Goal: Navigation & Orientation: Find specific page/section

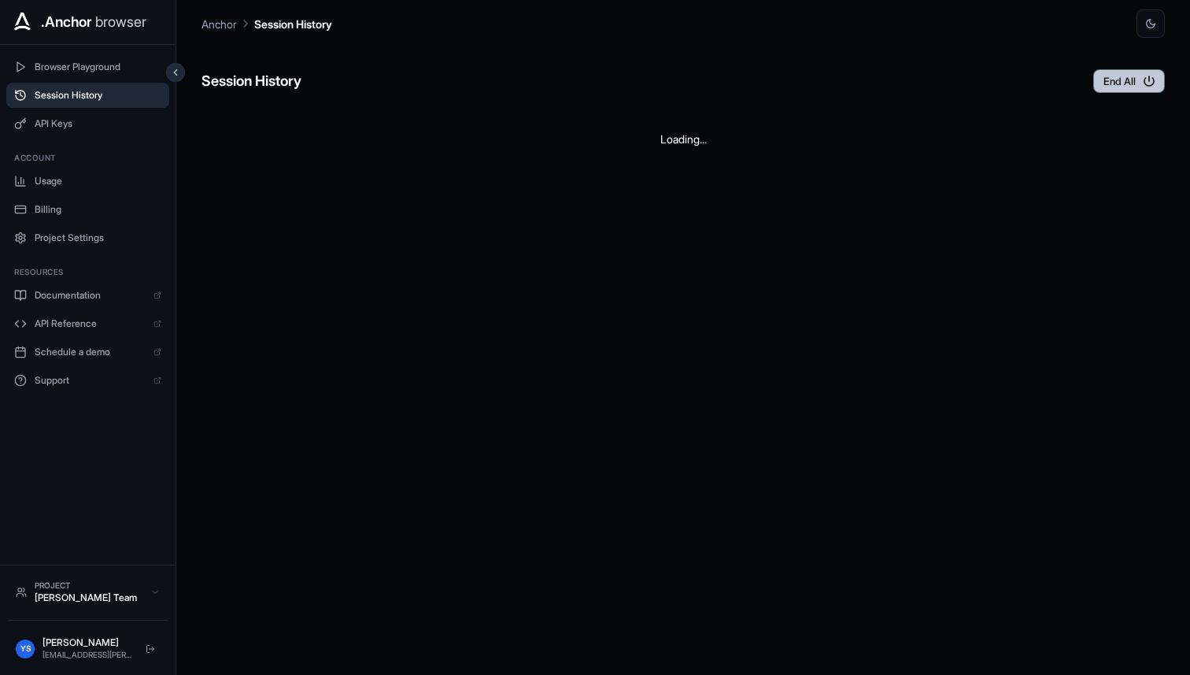
click at [1104, 81] on button "End All" at bounding box center [1129, 81] width 72 height 24
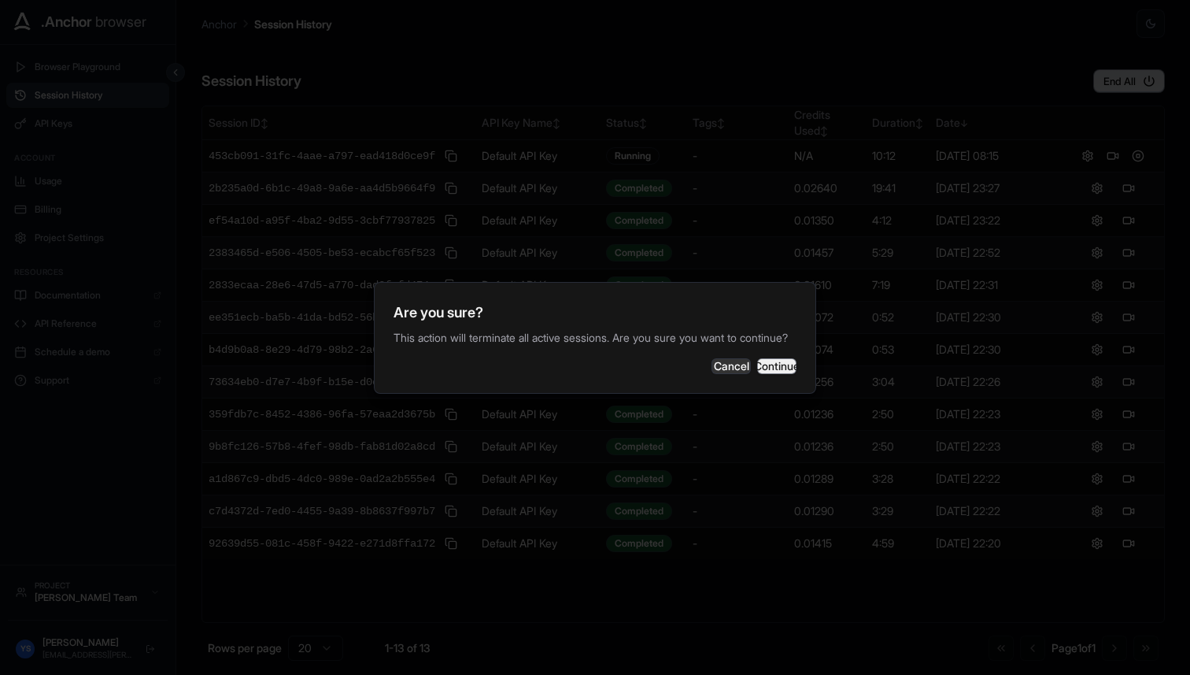
click at [771, 374] on button "Continue" at bounding box center [776, 366] width 39 height 16
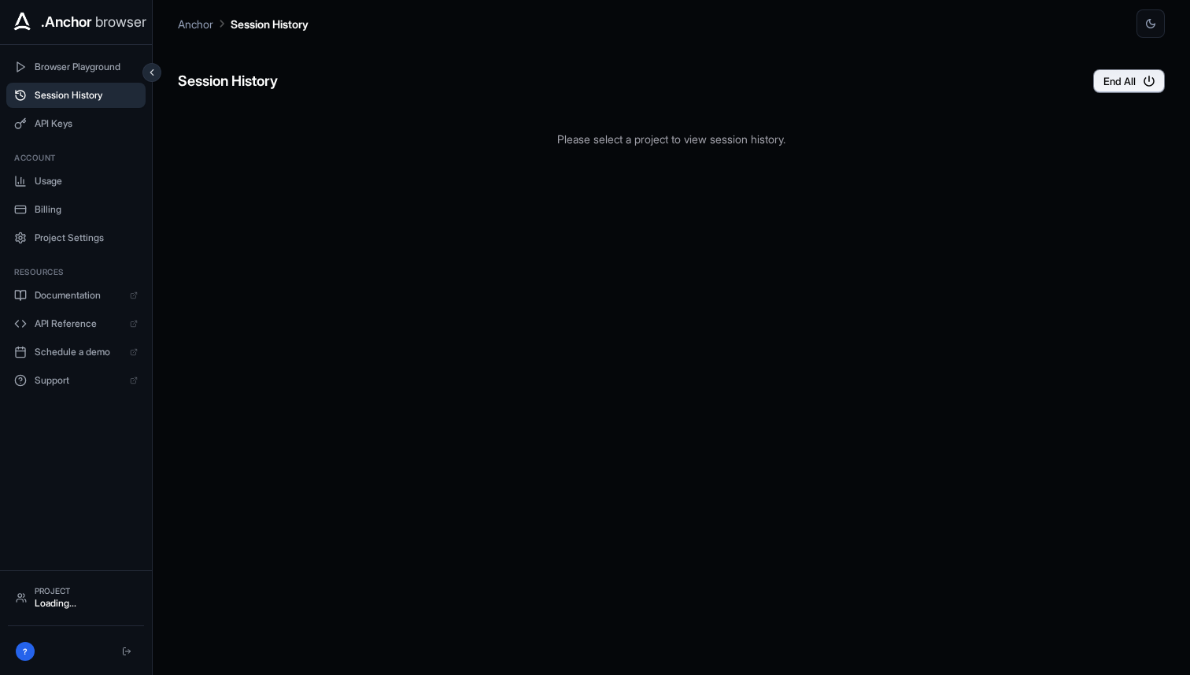
click at [99, 99] on span "Session History" at bounding box center [86, 95] width 103 height 13
click at [919, 111] on div "Please select a project to view session history." at bounding box center [671, 138] width 987 height 67
click at [524, 131] on p "Please select a project to view session history." at bounding box center [671, 139] width 987 height 17
click at [586, 135] on p "Please select a project to view session history." at bounding box center [671, 139] width 987 height 17
click at [1144, 80] on icon "button" at bounding box center [1149, 81] width 14 height 14
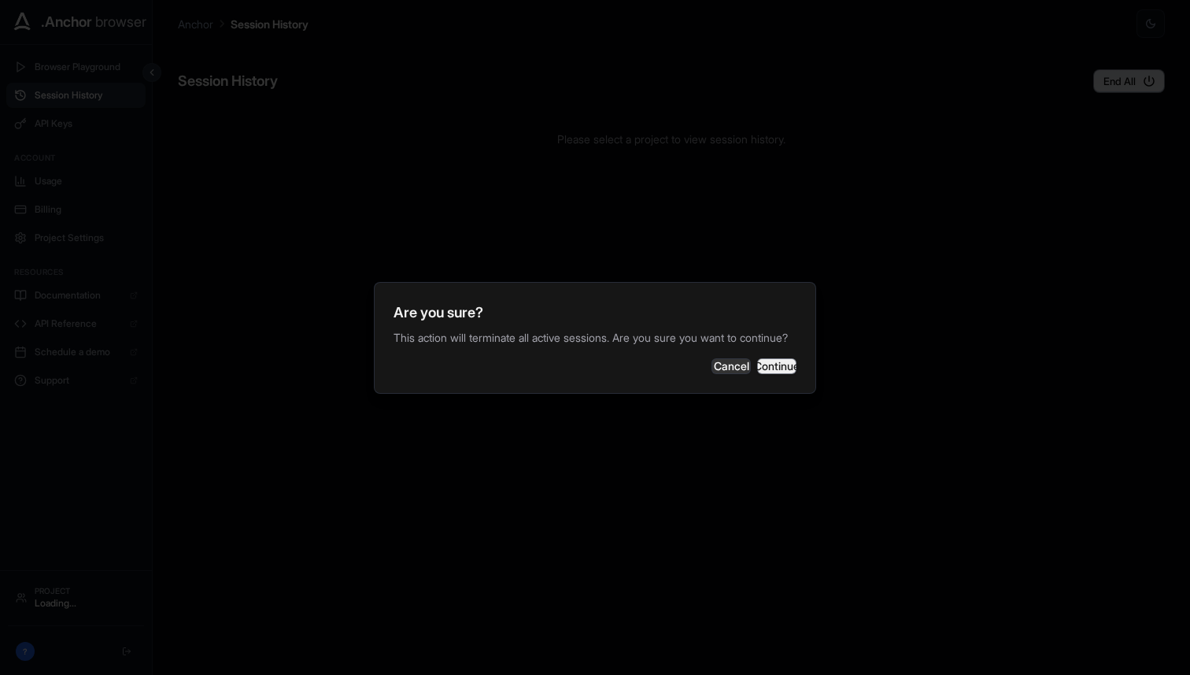
click at [757, 374] on button "Continue" at bounding box center [776, 366] width 39 height 16
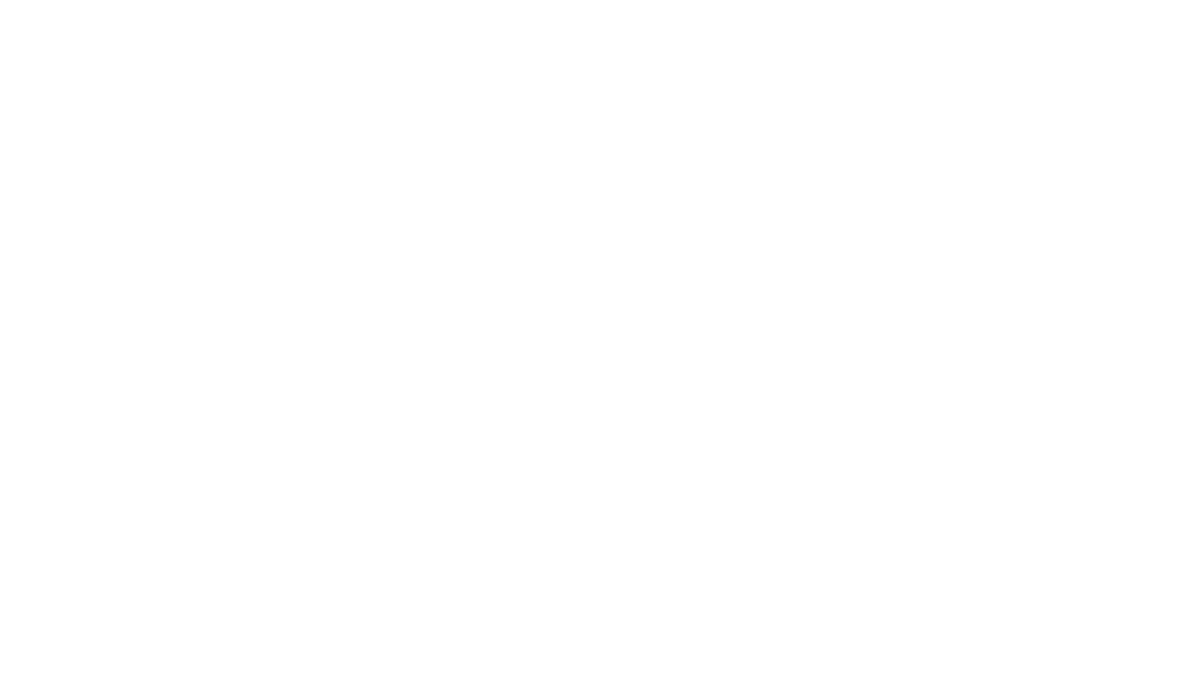
click at [79, 127] on body at bounding box center [595, 337] width 1190 height 675
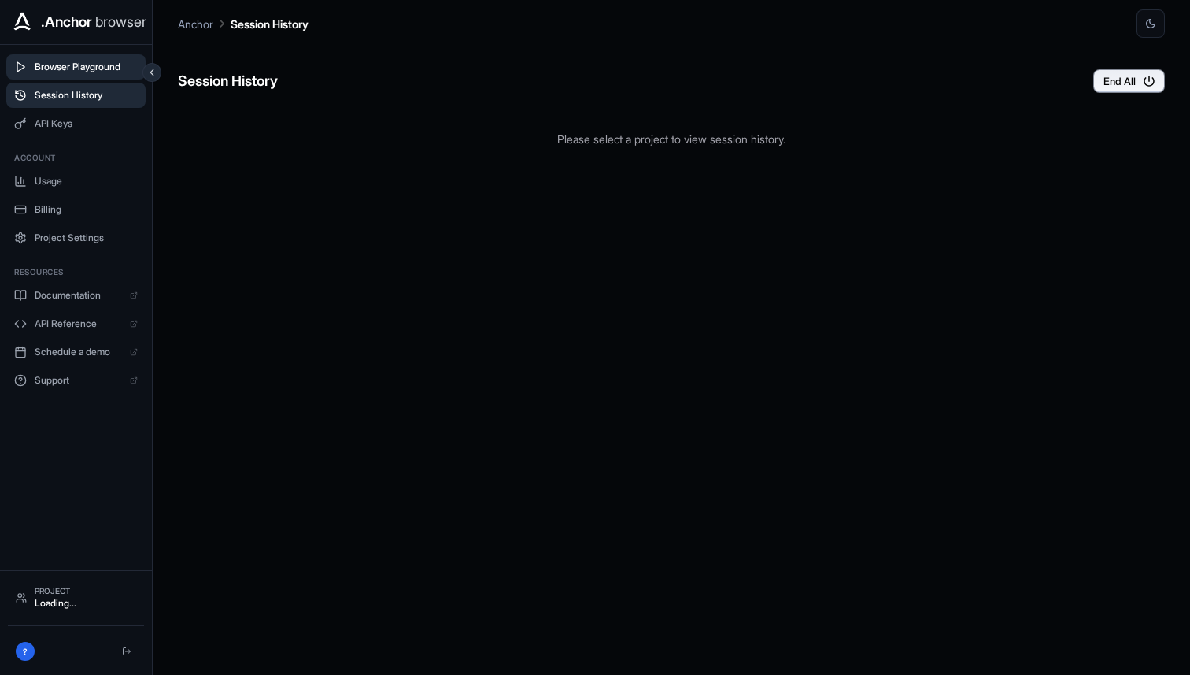
click at [117, 64] on span "Browser Playground" at bounding box center [86, 67] width 103 height 13
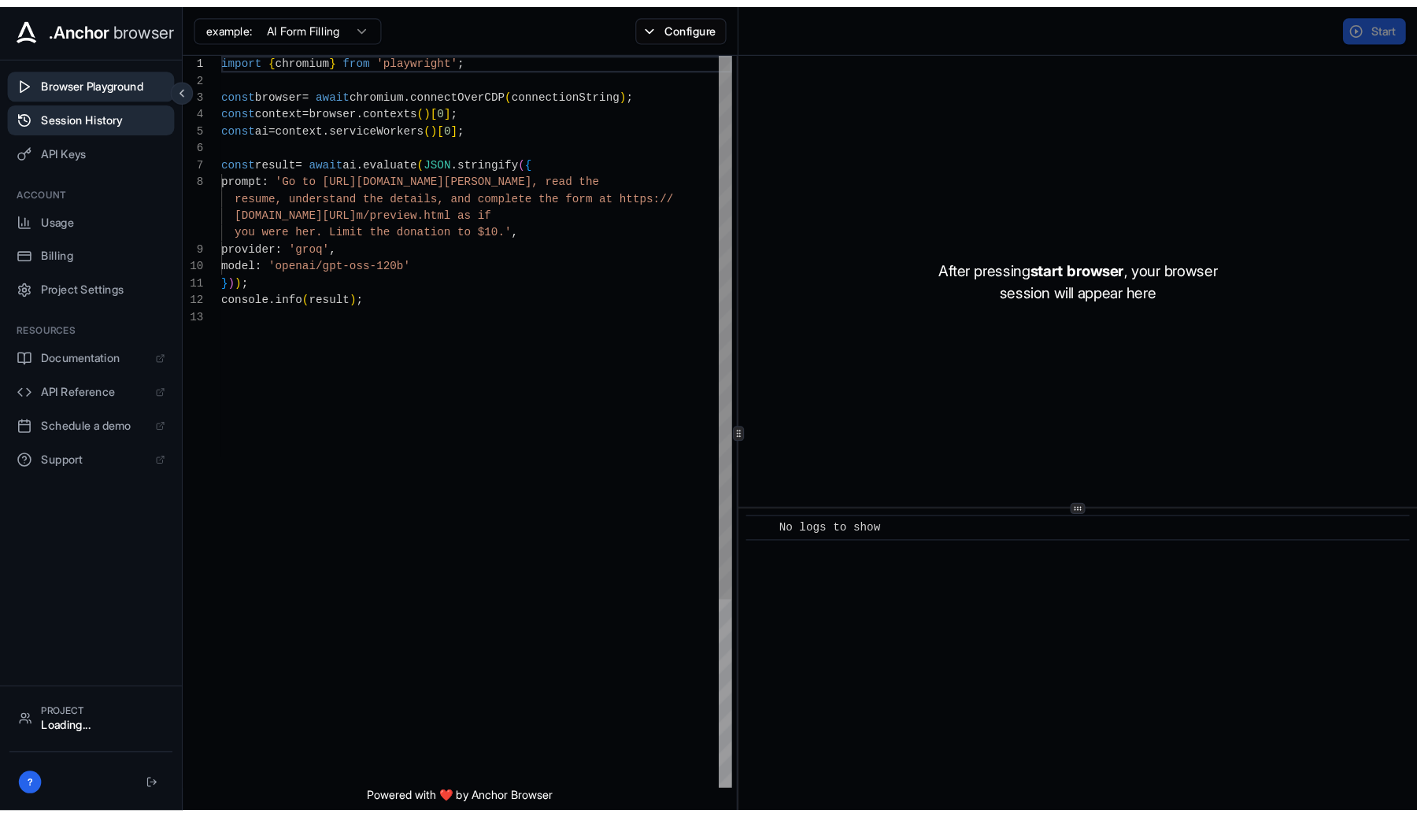
scroll to position [99, 0]
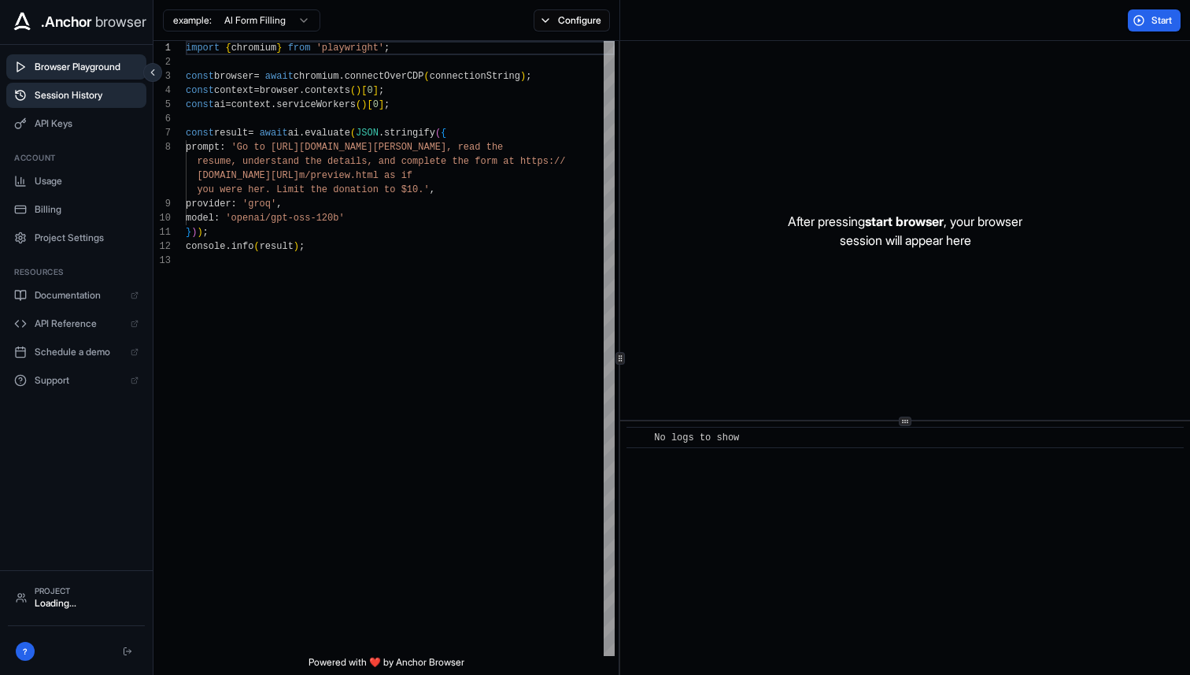
click at [95, 101] on span "Session History" at bounding box center [87, 95] width 104 height 13
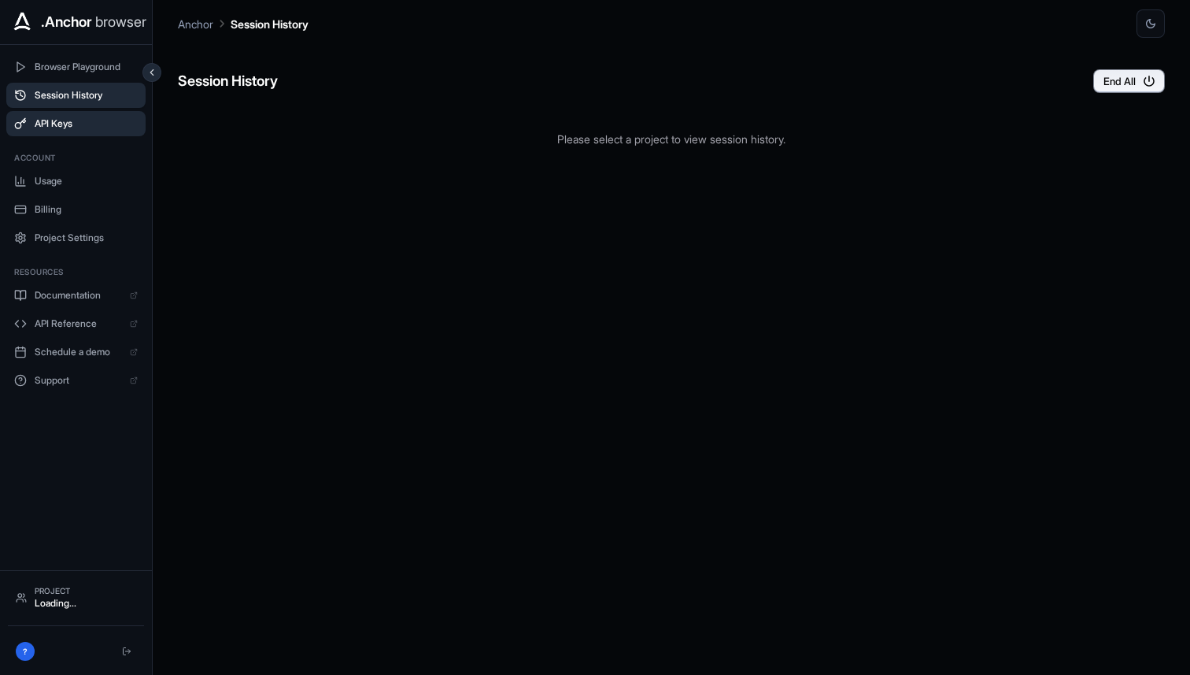
click at [78, 125] on span "API Keys" at bounding box center [86, 123] width 103 height 13
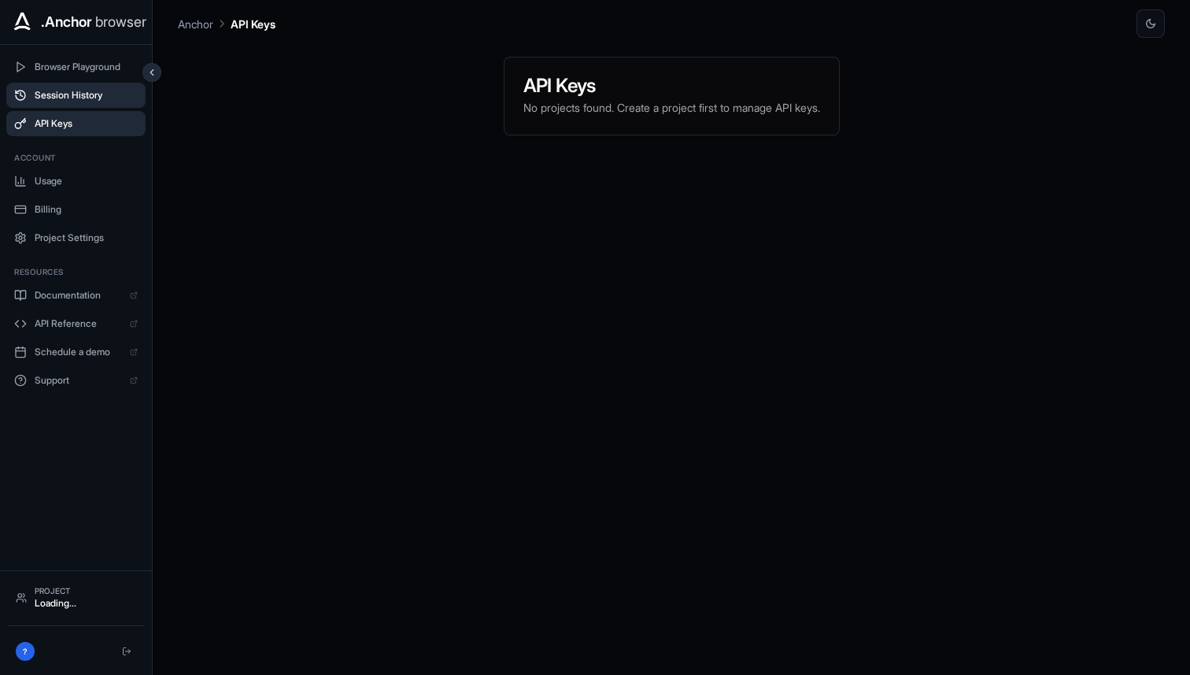
click at [83, 98] on span "Session History" at bounding box center [86, 95] width 103 height 13
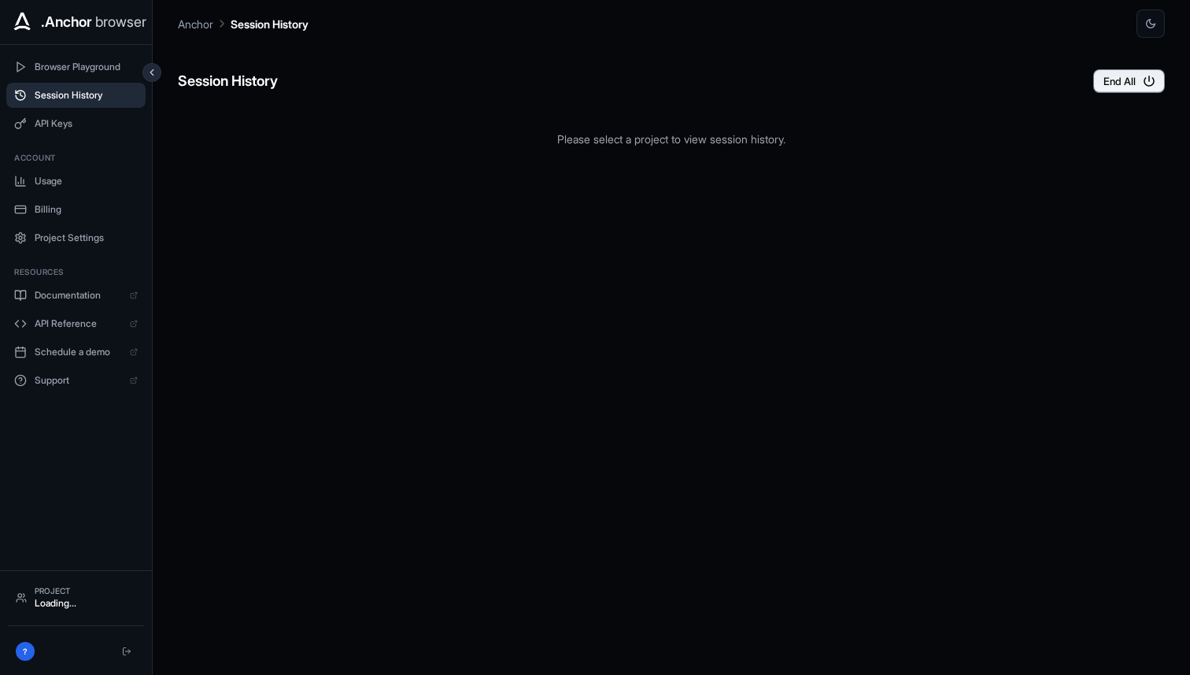
click at [83, 98] on span "Session History" at bounding box center [86, 95] width 103 height 13
click at [645, 117] on div "Please select a project to view session history." at bounding box center [671, 138] width 987 height 67
click at [105, 97] on span "Session History" at bounding box center [86, 95] width 103 height 13
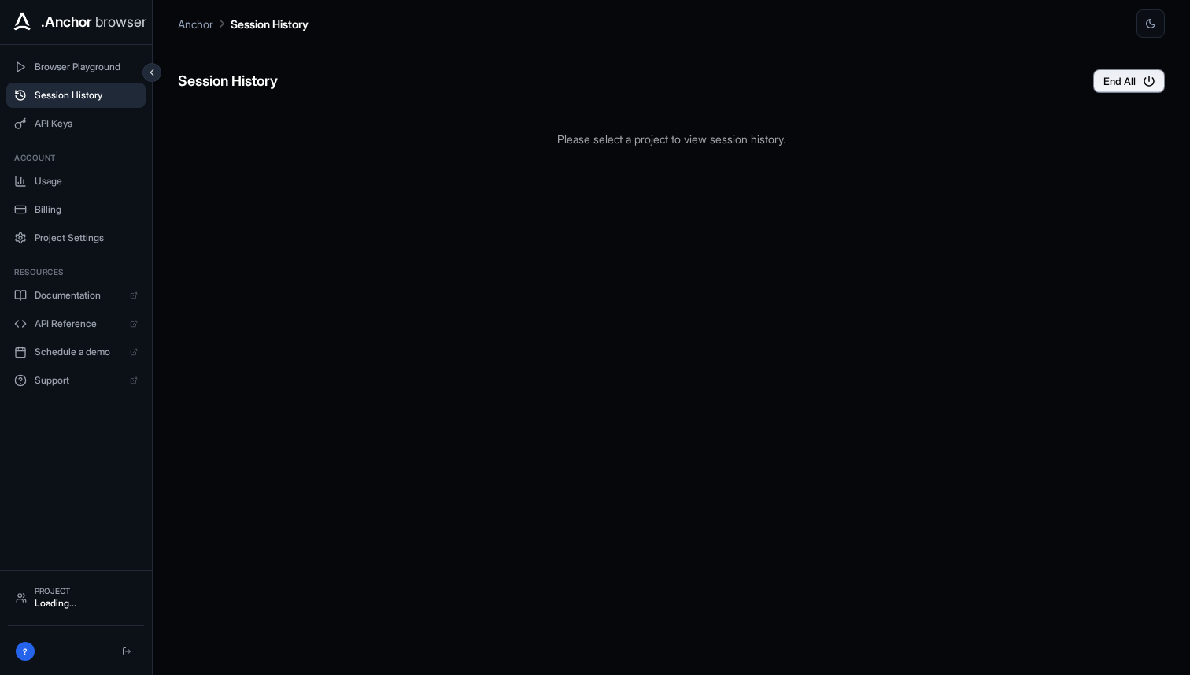
click at [105, 97] on span "Session History" at bounding box center [86, 95] width 103 height 13
click at [68, 76] on button "Browser Playground" at bounding box center [75, 66] width 139 height 25
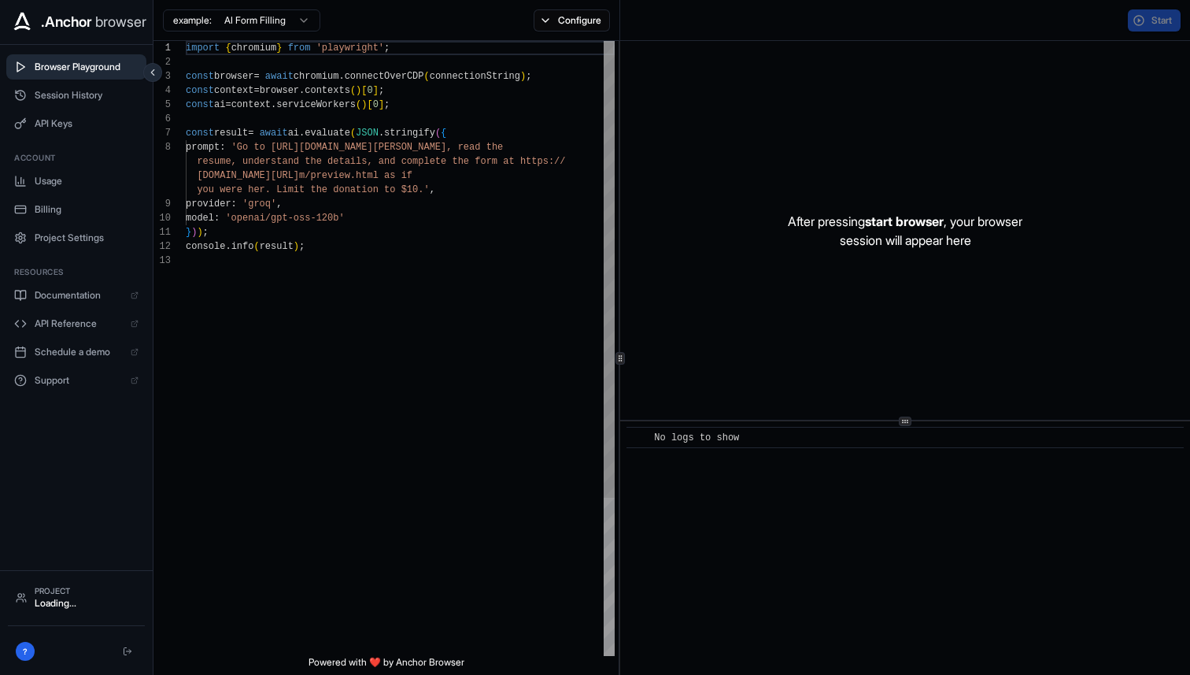
scroll to position [99, 0]
click at [69, 95] on span "Session History" at bounding box center [87, 95] width 104 height 13
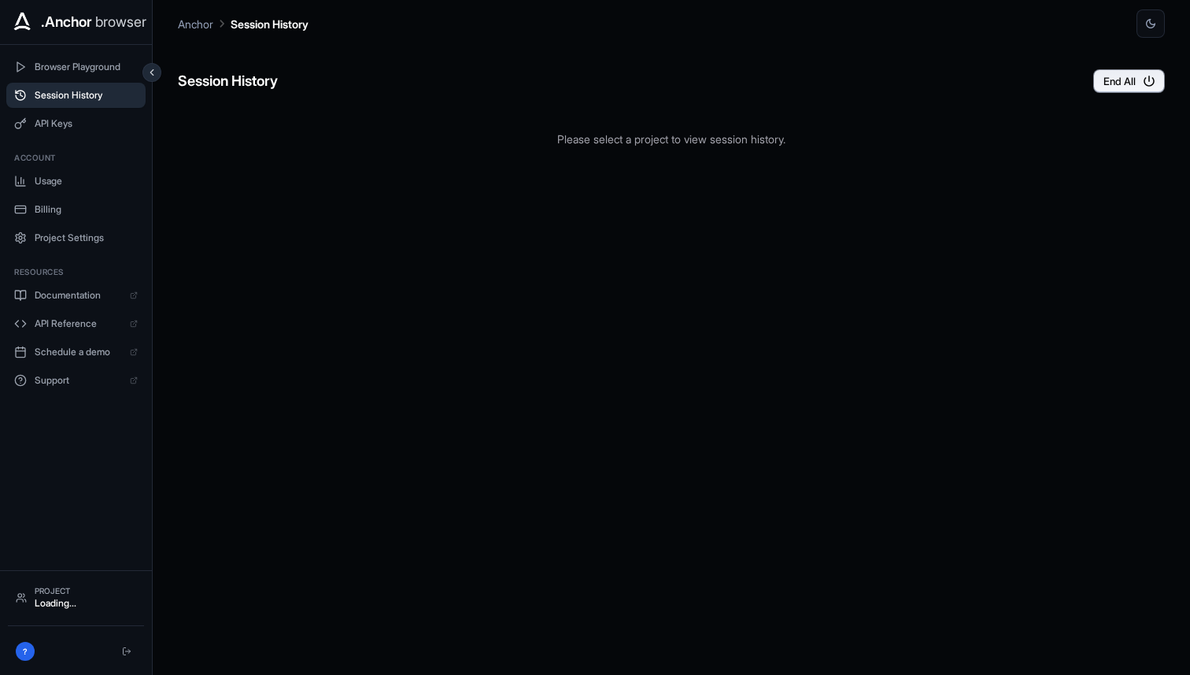
click at [98, 87] on button "Session History" at bounding box center [75, 95] width 139 height 25
click at [83, 113] on button "API Keys" at bounding box center [75, 123] width 139 height 25
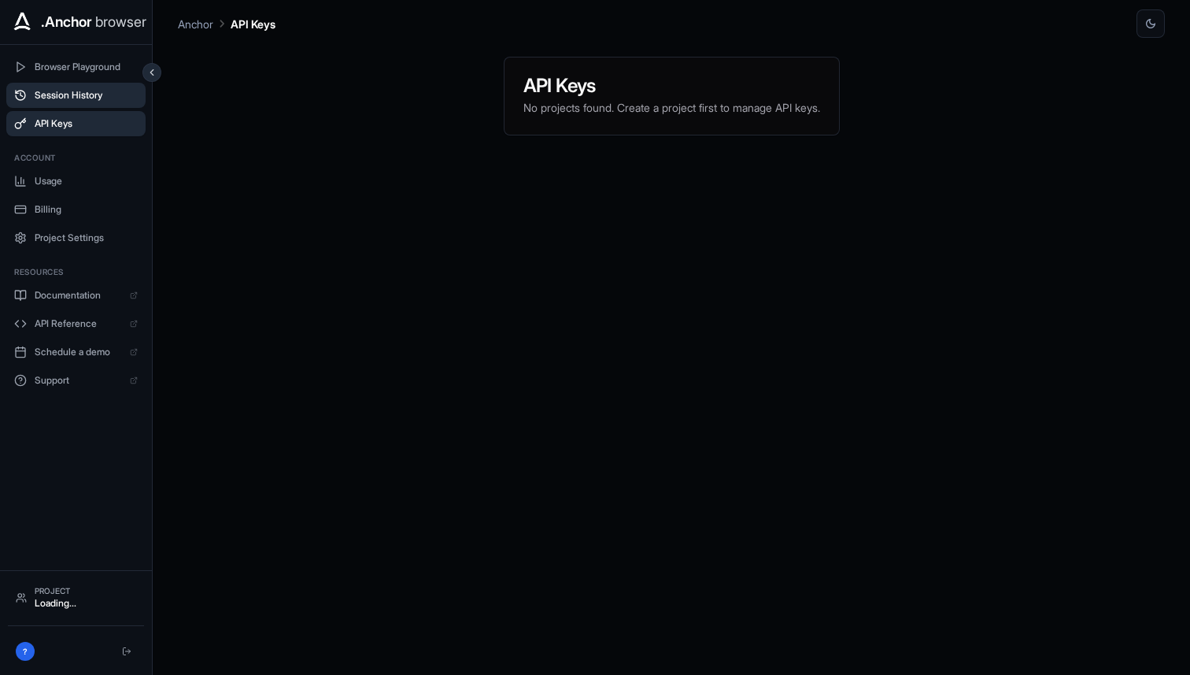
click at [83, 90] on span "Session History" at bounding box center [86, 95] width 103 height 13
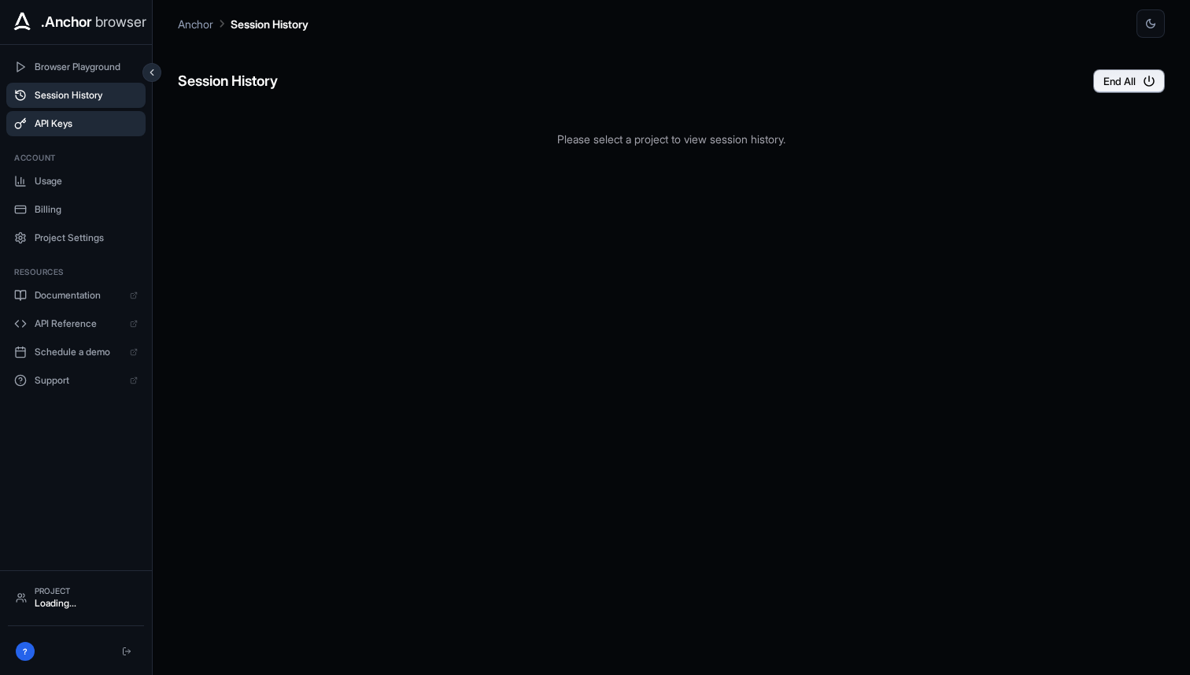
click at [77, 115] on button "API Keys" at bounding box center [75, 123] width 139 height 25
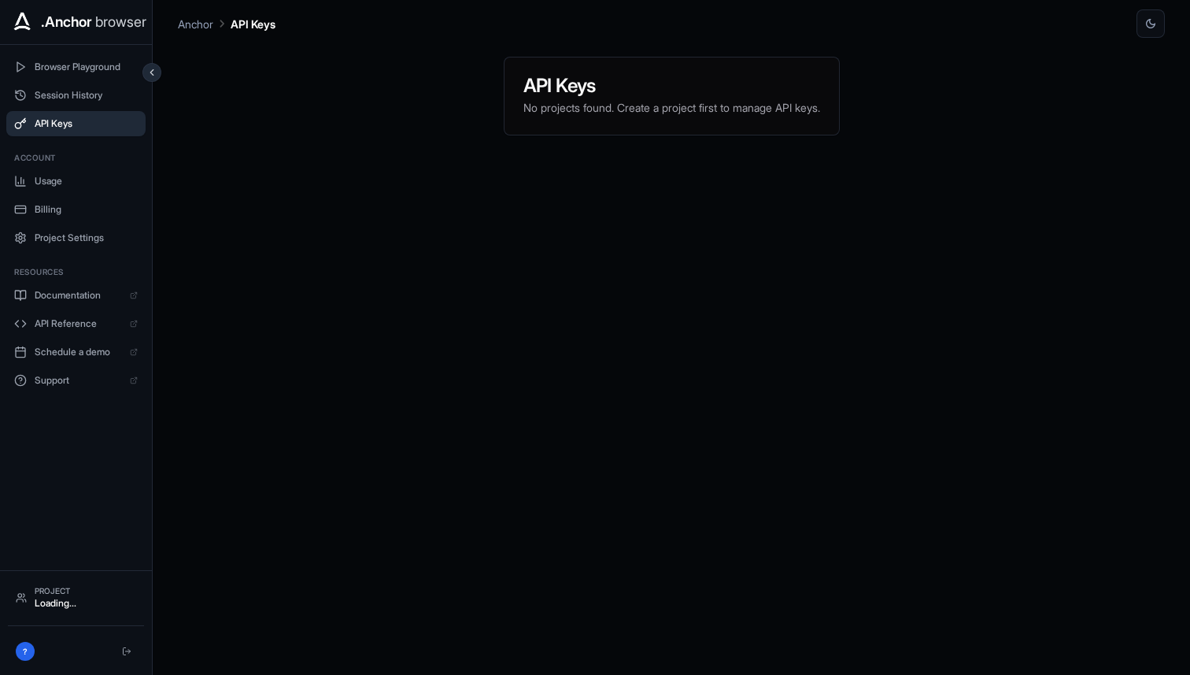
click at [197, 28] on p "Anchor" at bounding box center [195, 24] width 35 height 17
click at [93, 64] on span "Browser Playground" at bounding box center [86, 67] width 103 height 13
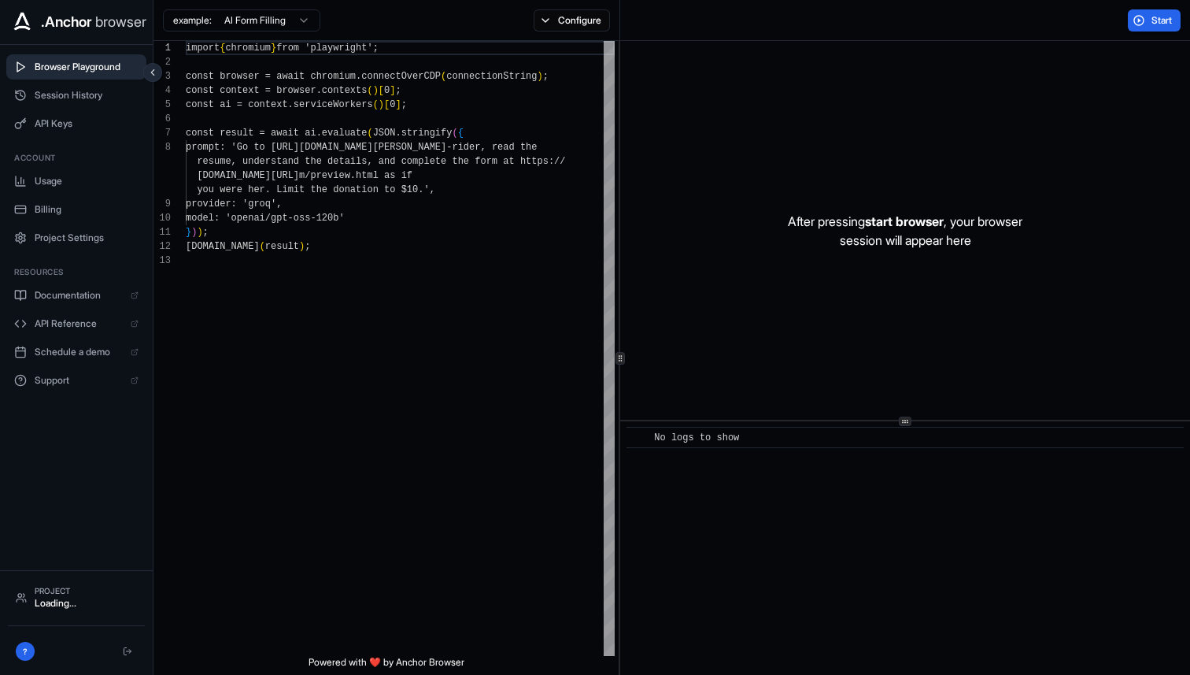
scroll to position [99, 0]
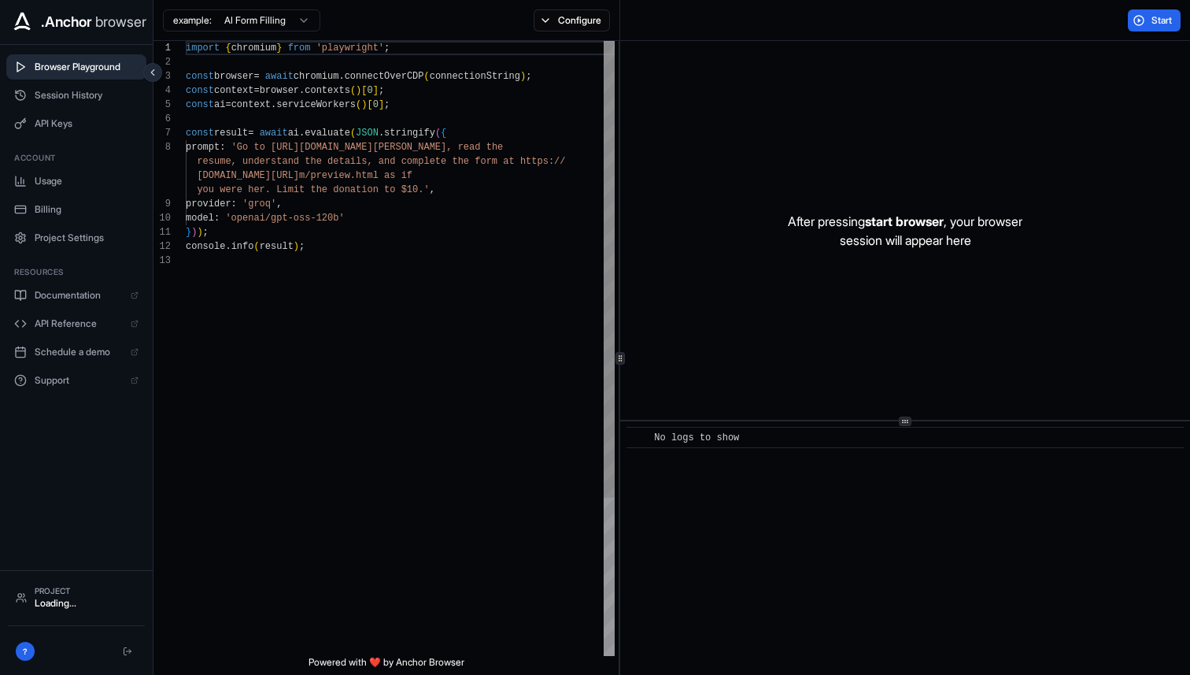
click at [92, 30] on span ".Anchor" at bounding box center [66, 22] width 51 height 22
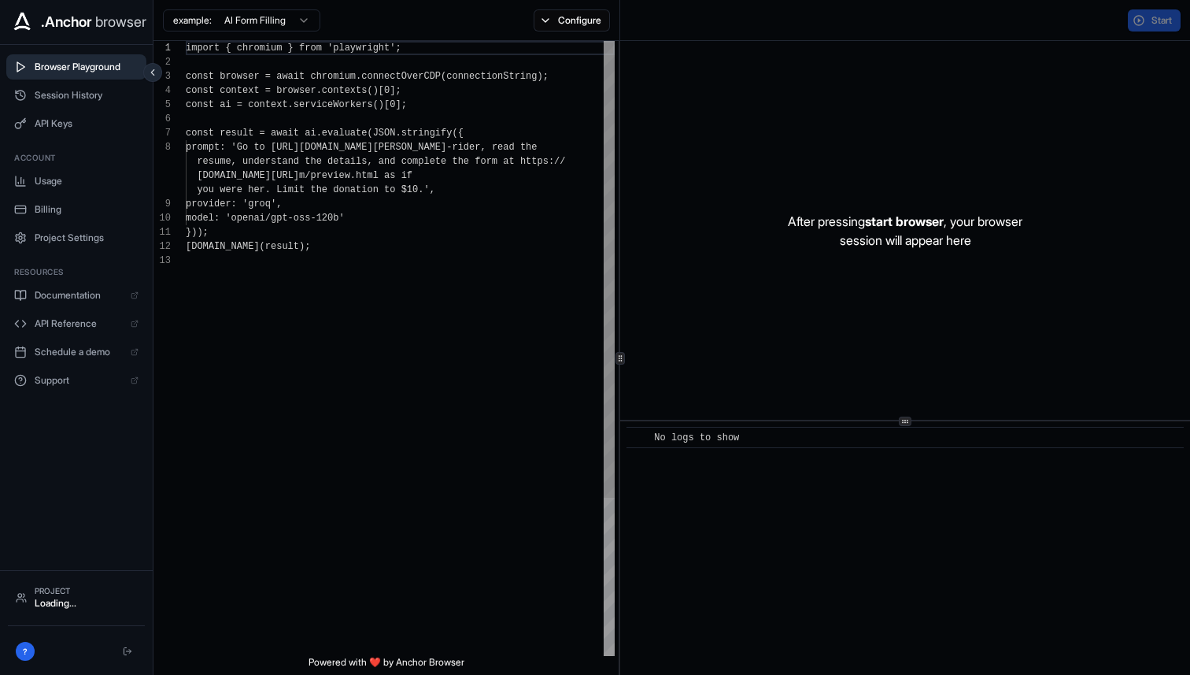
scroll to position [99, 0]
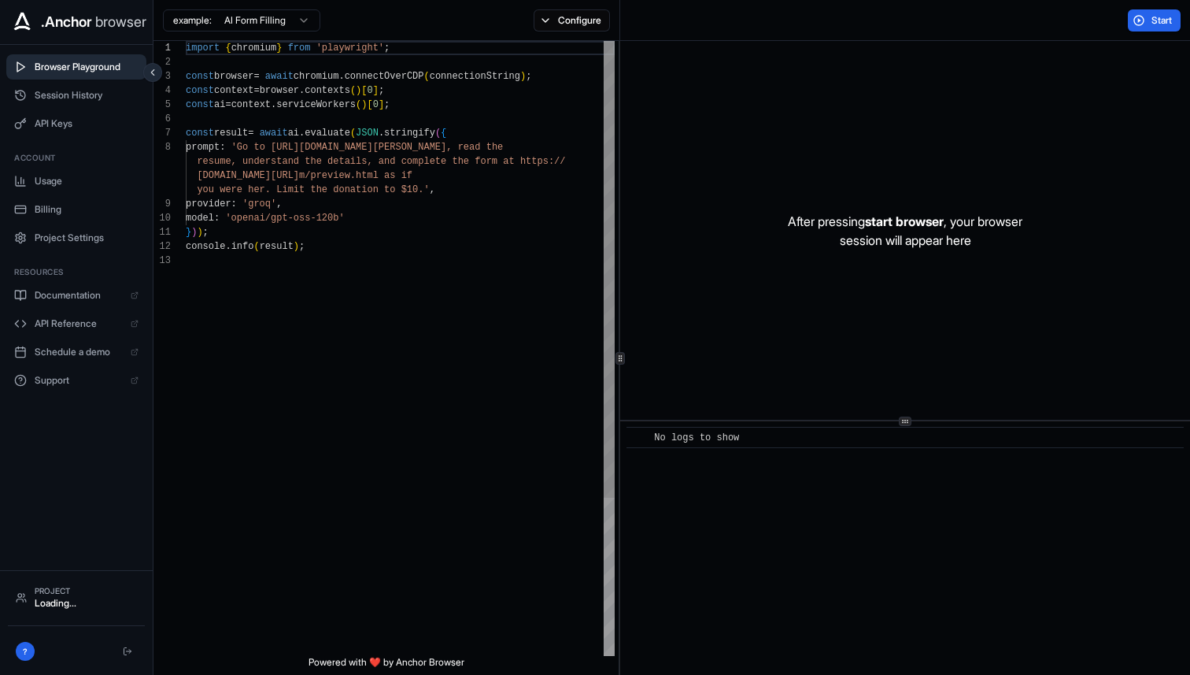
scroll to position [99, 0]
click at [46, 99] on span "Session History" at bounding box center [87, 95] width 104 height 13
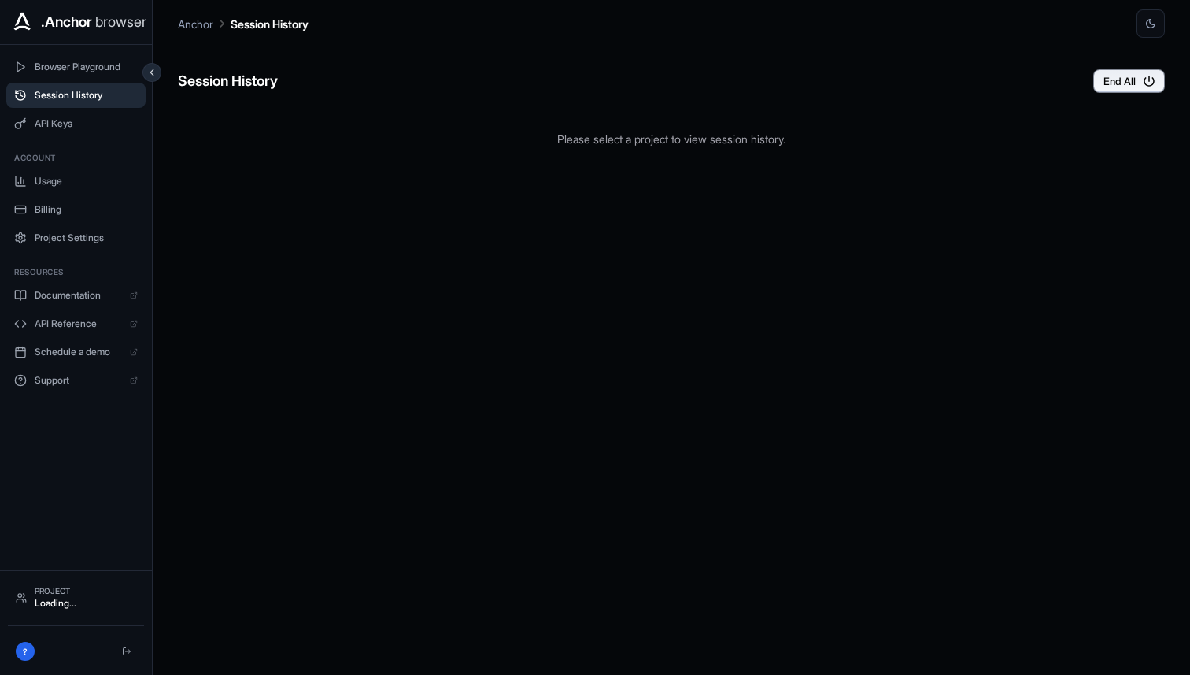
click at [46, 99] on span "Session History" at bounding box center [86, 95] width 103 height 13
click at [1114, 85] on button "End All" at bounding box center [1129, 81] width 72 height 24
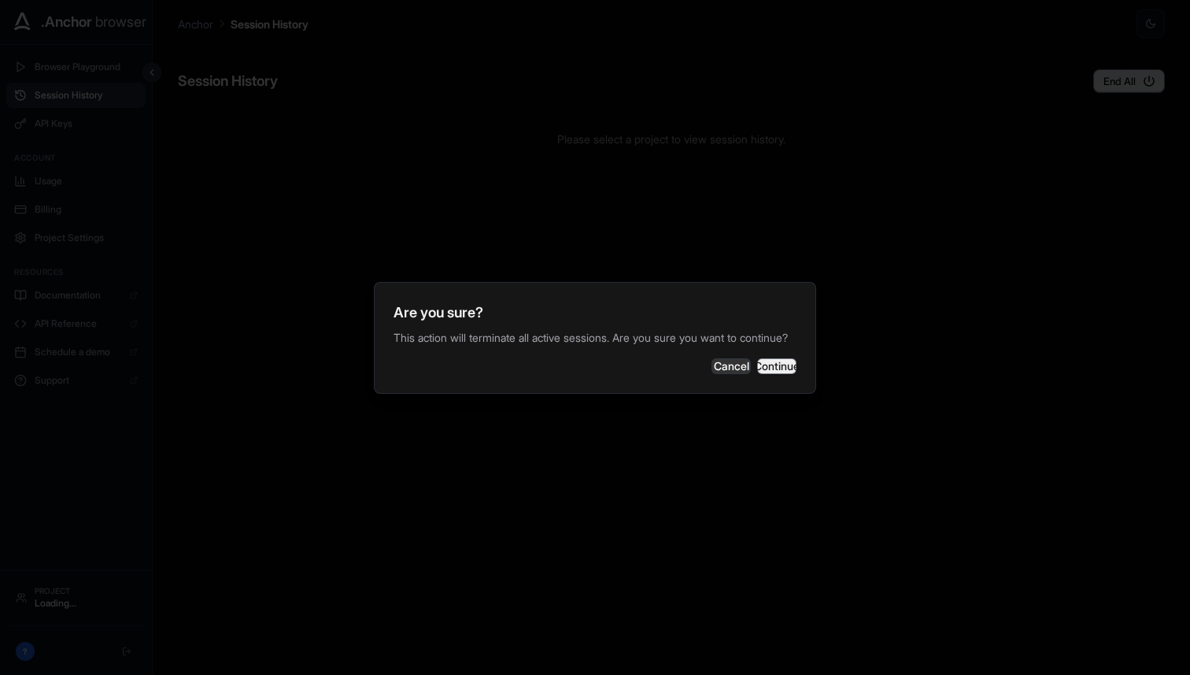
click at [766, 371] on button "Continue" at bounding box center [776, 366] width 39 height 16
